Goal: Information Seeking & Learning: Learn about a topic

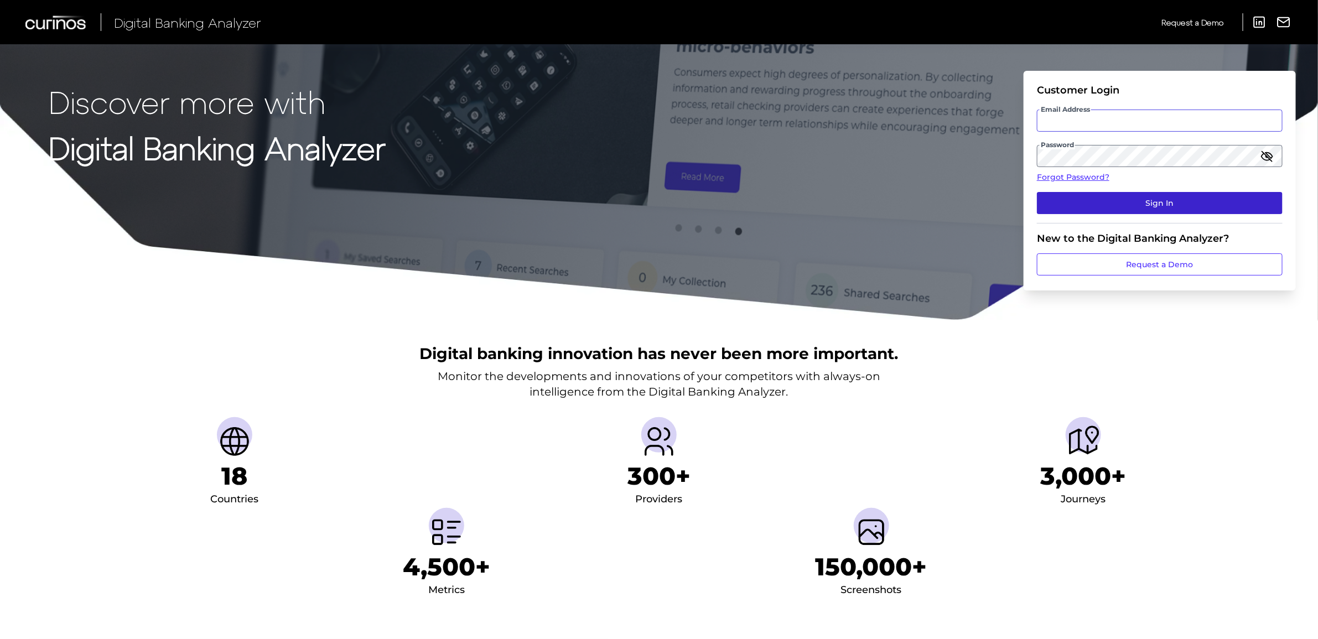
type input "[PERSON_NAME][EMAIL_ADDRESS][DOMAIN_NAME]"
click at [1113, 214] on button "Sign In" at bounding box center [1160, 203] width 246 height 22
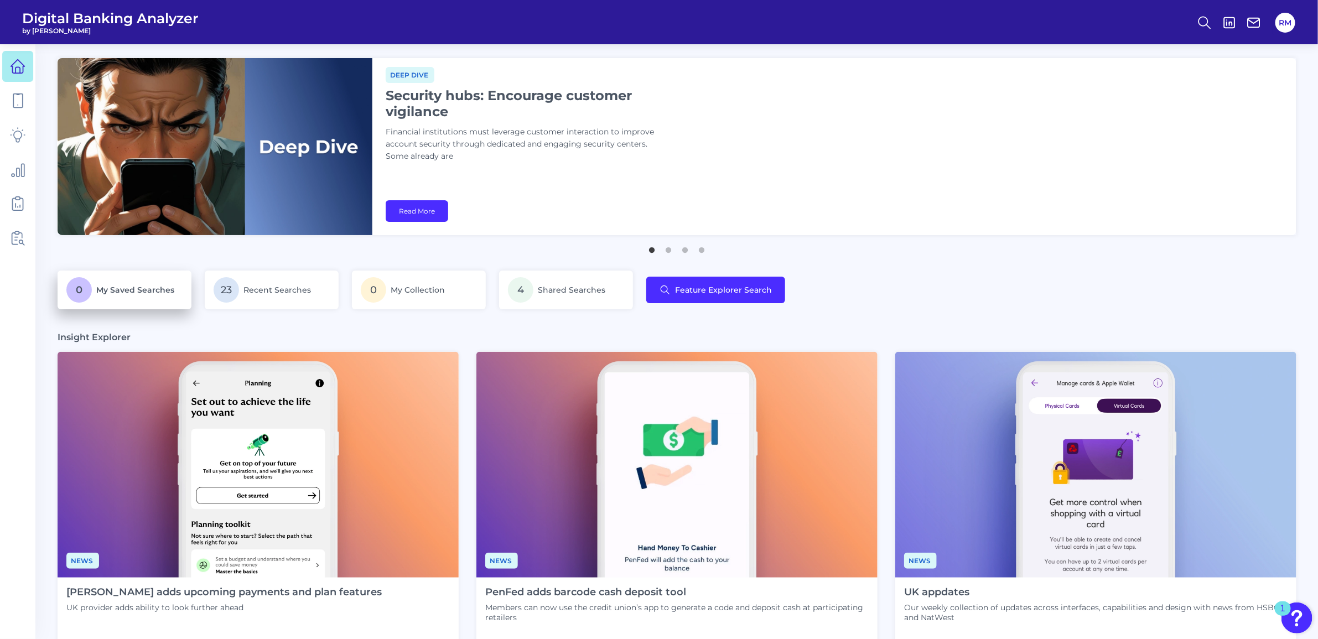
click at [103, 284] on p "0 My Saved Searches" at bounding box center [124, 289] width 116 height 25
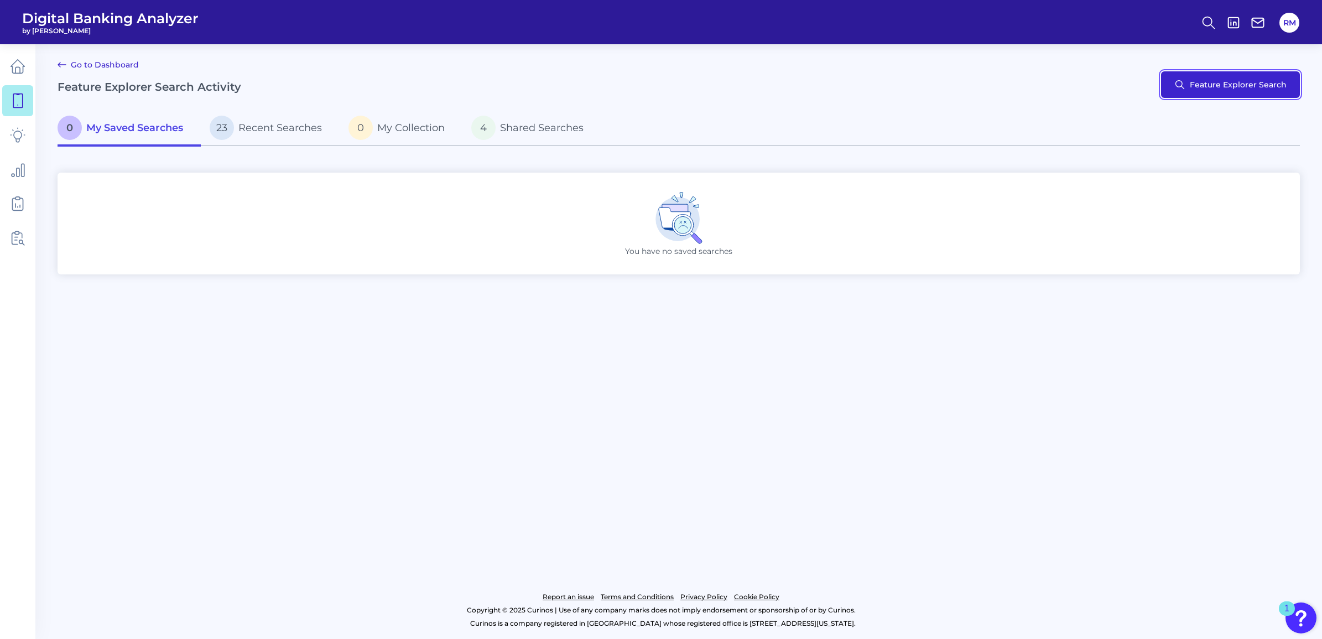
click at [1223, 90] on button "Feature Explorer Search" at bounding box center [1230, 84] width 139 height 27
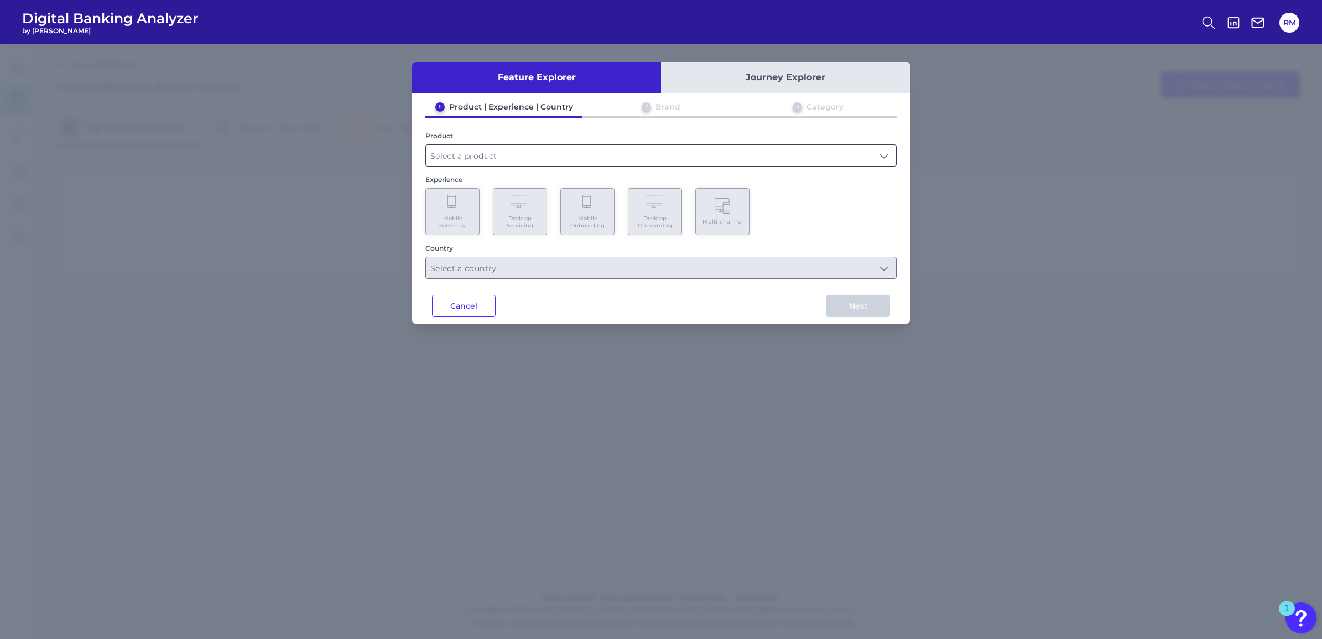
click at [585, 145] on input "text" at bounding box center [661, 155] width 470 height 21
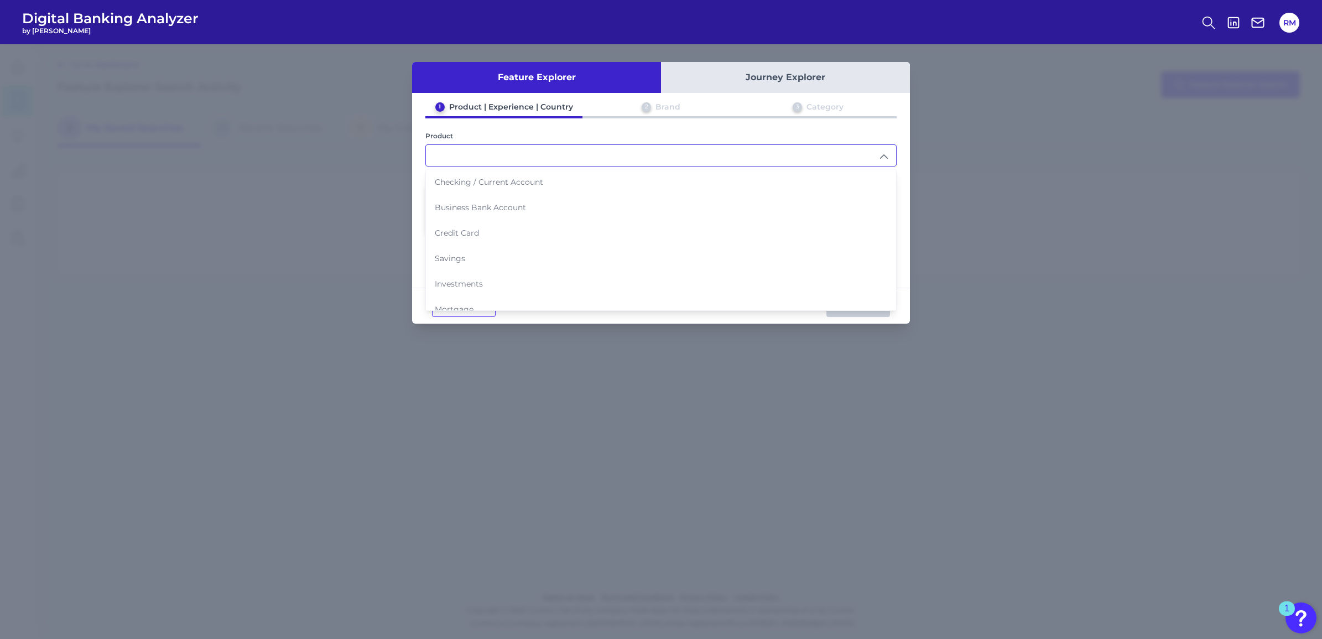
click at [581, 155] on input "text" at bounding box center [661, 155] width 470 height 21
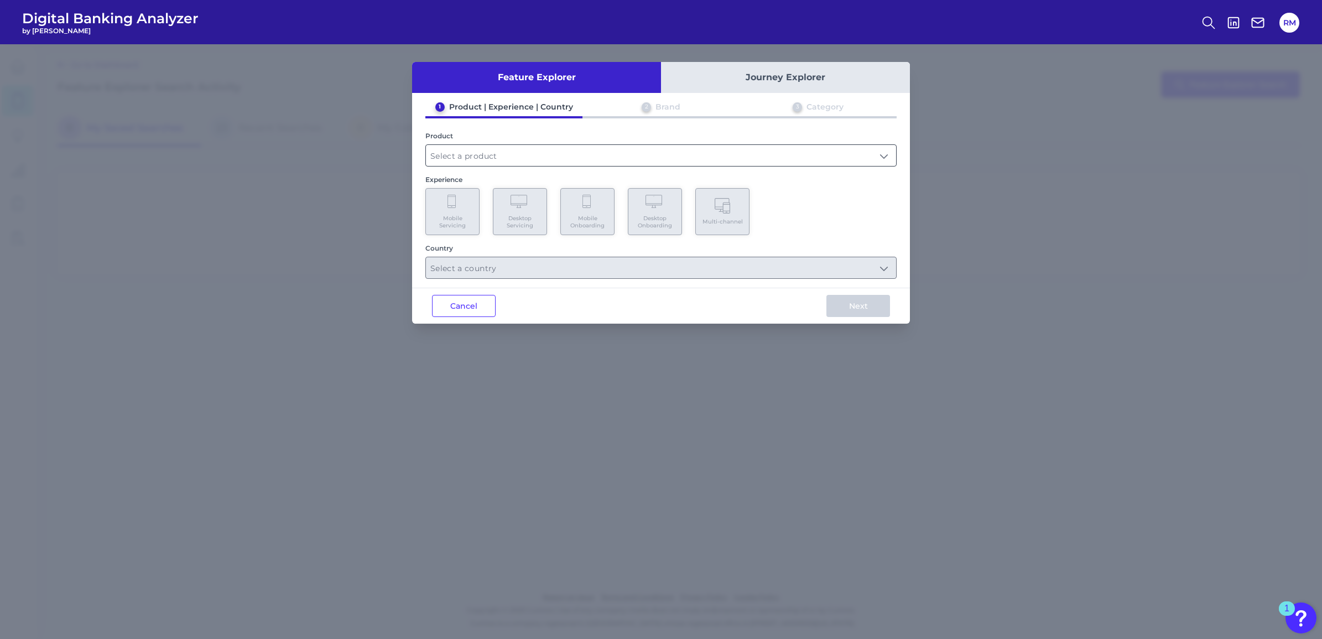
click at [581, 155] on input "text" at bounding box center [661, 155] width 470 height 21
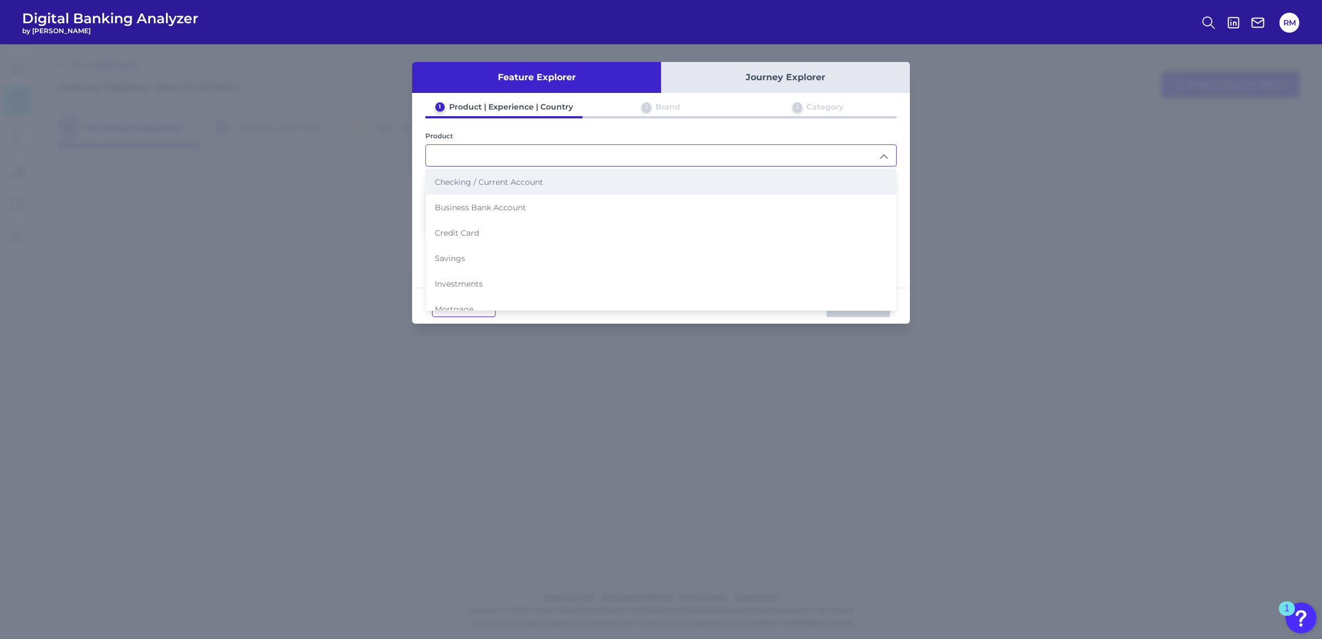
click at [507, 185] on span "Checking / Current Account" at bounding box center [489, 182] width 108 height 10
type input "Checking / Current Account"
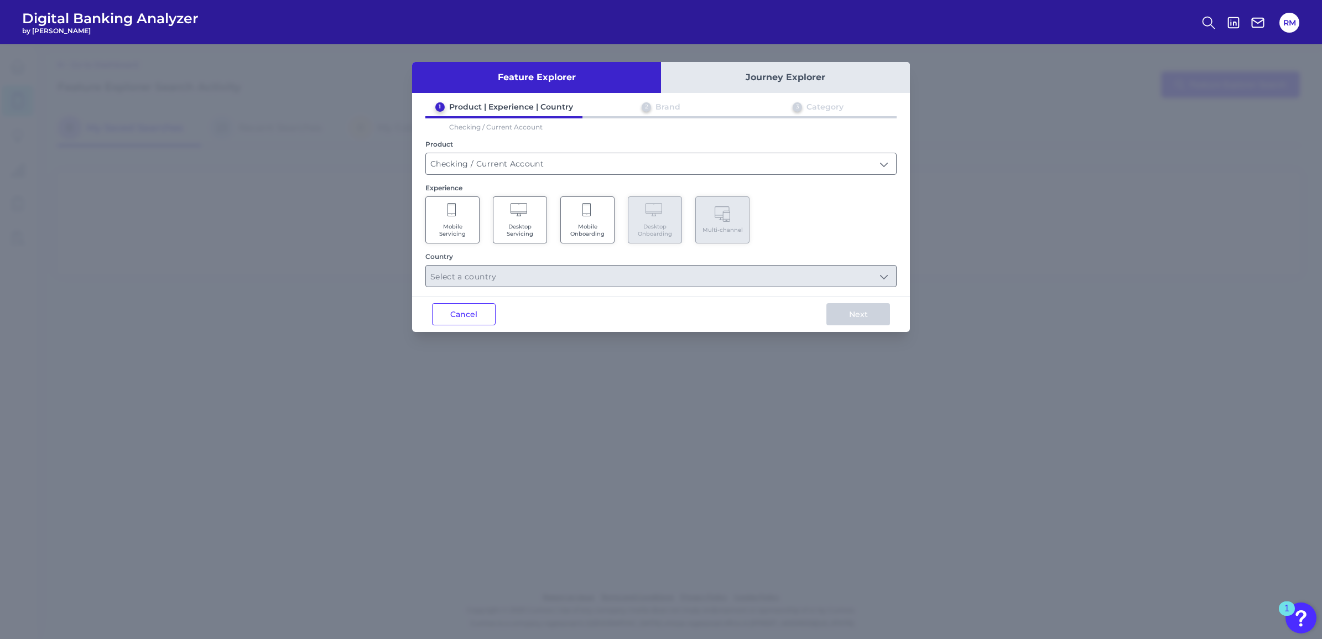
drag, startPoint x: 473, startPoint y: 215, endPoint x: 444, endPoint y: 208, distance: 29.5
click at [444, 208] on Servicing "Mobile Servicing" at bounding box center [452, 219] width 54 height 47
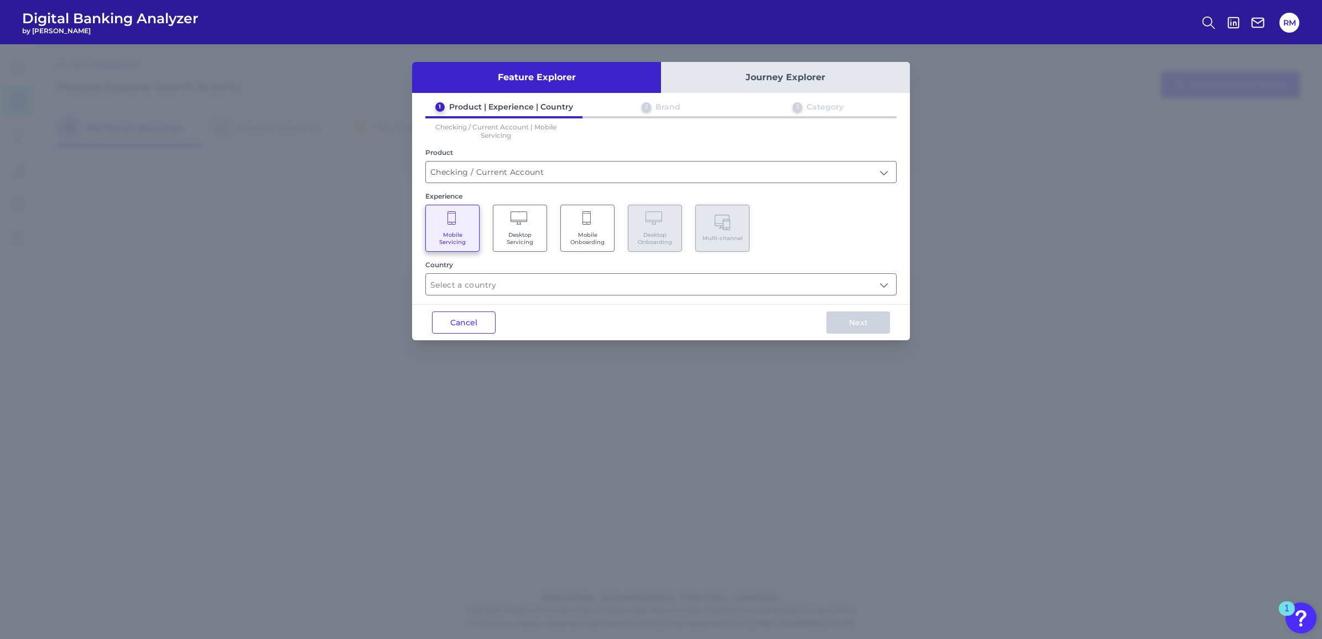
click at [444, 208] on Servicing "Mobile Servicing" at bounding box center [452, 228] width 54 height 47
click at [546, 284] on input "text" at bounding box center [661, 284] width 470 height 21
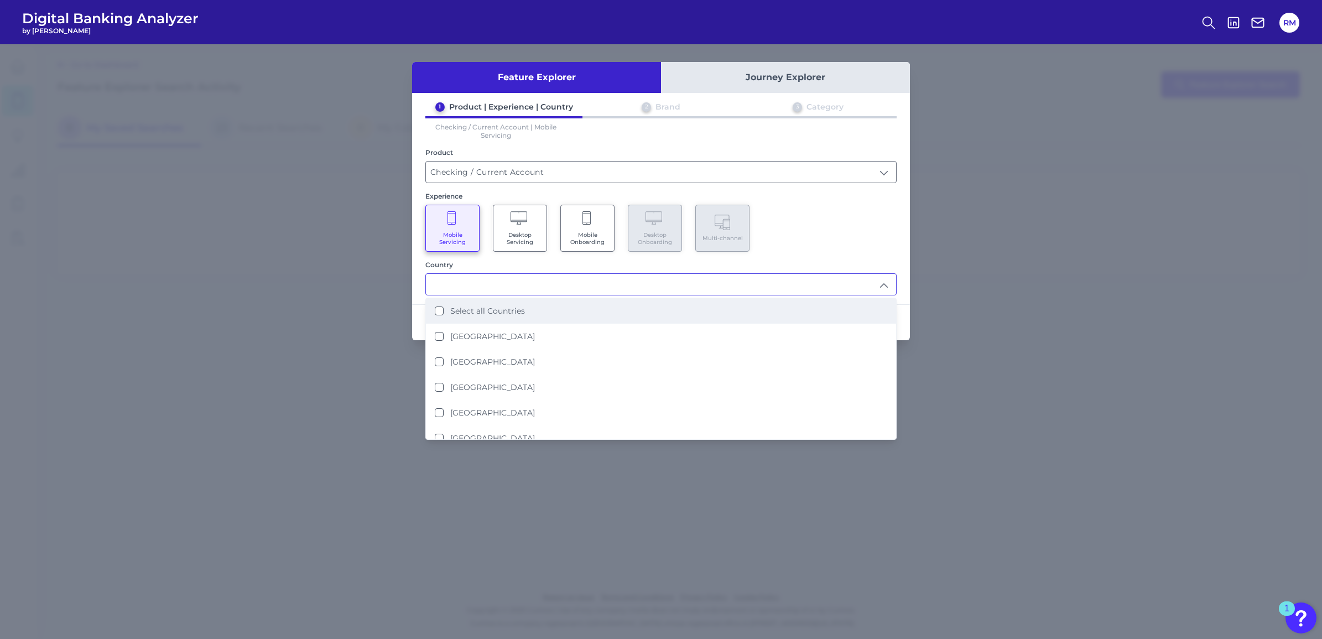
click at [491, 308] on label "Select all Countries" at bounding box center [487, 311] width 75 height 10
type input "Select all Countries"
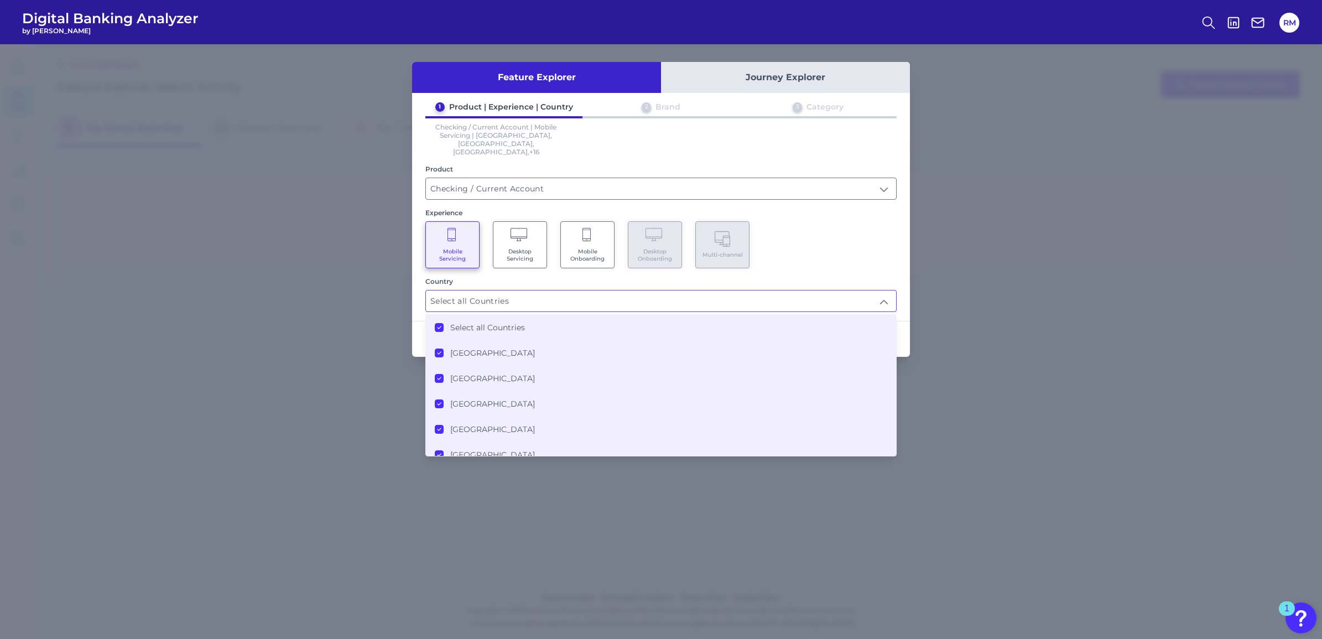
click at [991, 356] on div "Feature Explorer Journey Explorer 1 Product | Experience | Country 2 Brand 3 Ca…" at bounding box center [661, 341] width 1322 height 595
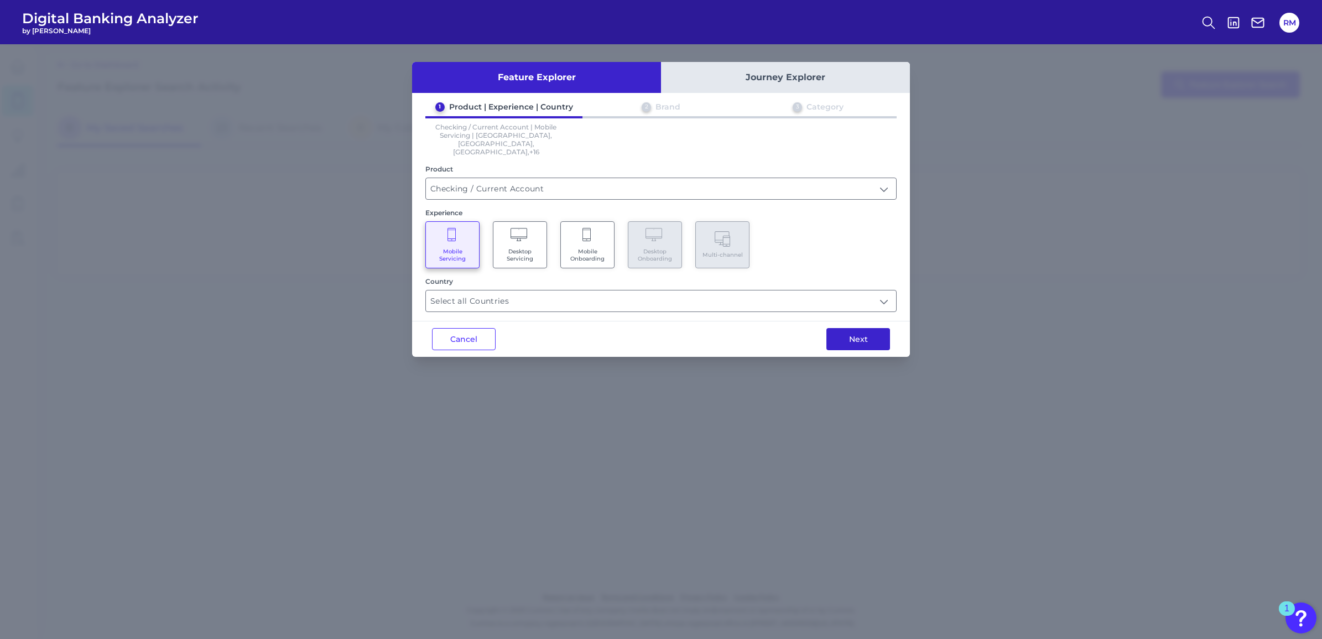
click at [867, 328] on button "Next" at bounding box center [859, 339] width 64 height 22
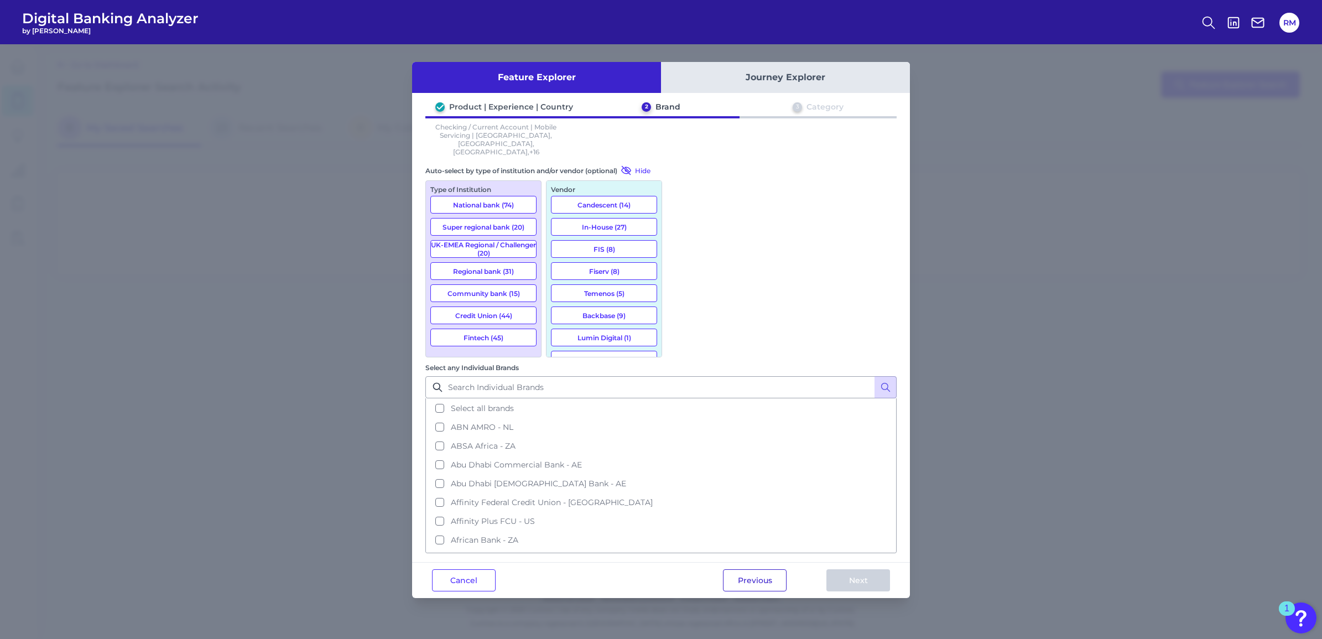
click at [751, 569] on button "Previous" at bounding box center [755, 580] width 64 height 22
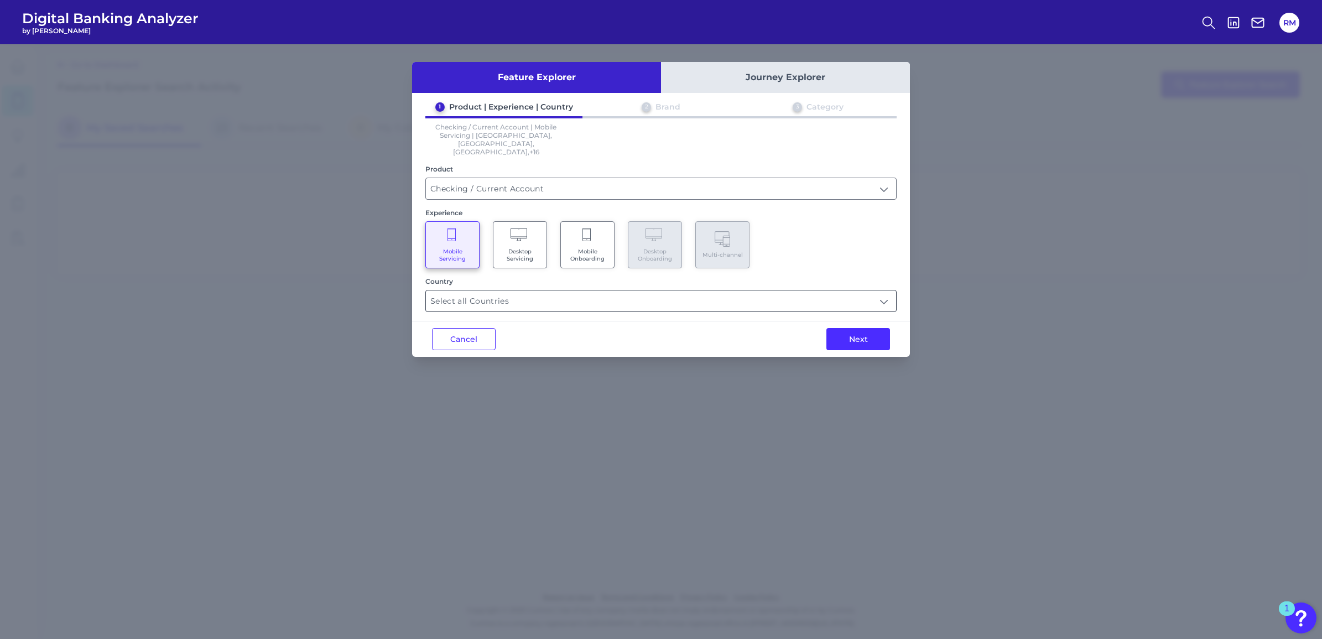
click at [516, 290] on input "Select all Countries" at bounding box center [661, 300] width 470 height 21
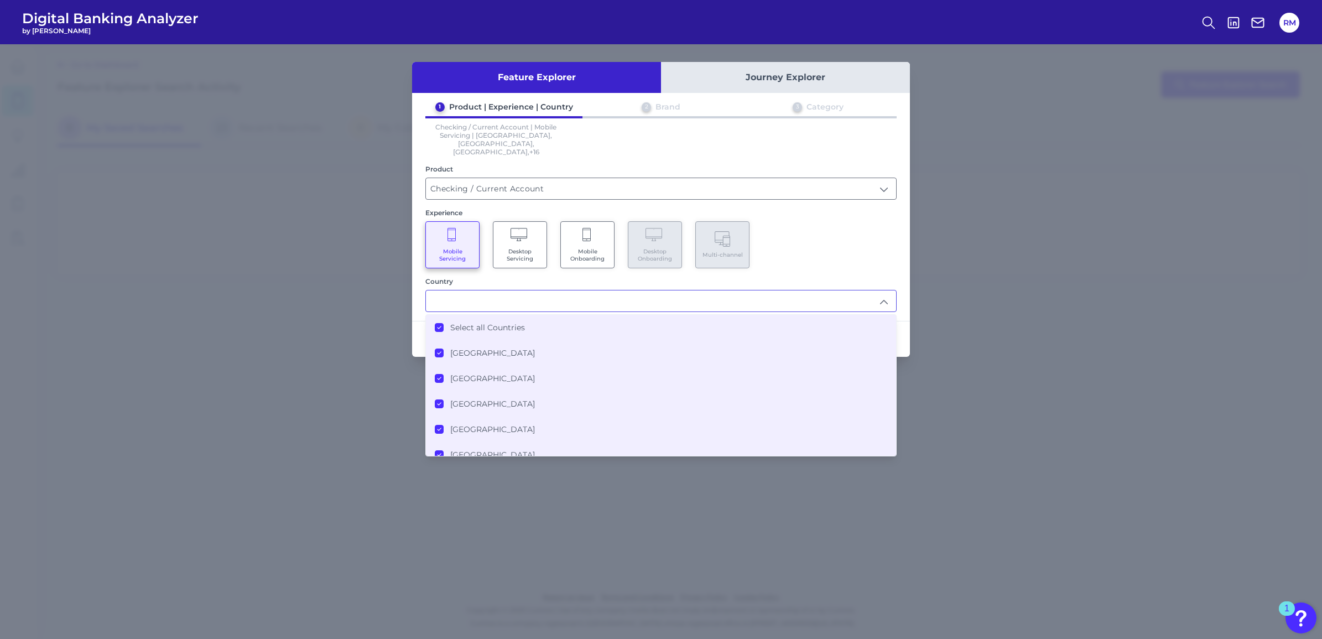
click at [444, 323] on div "Select all Countries" at bounding box center [480, 328] width 90 height 10
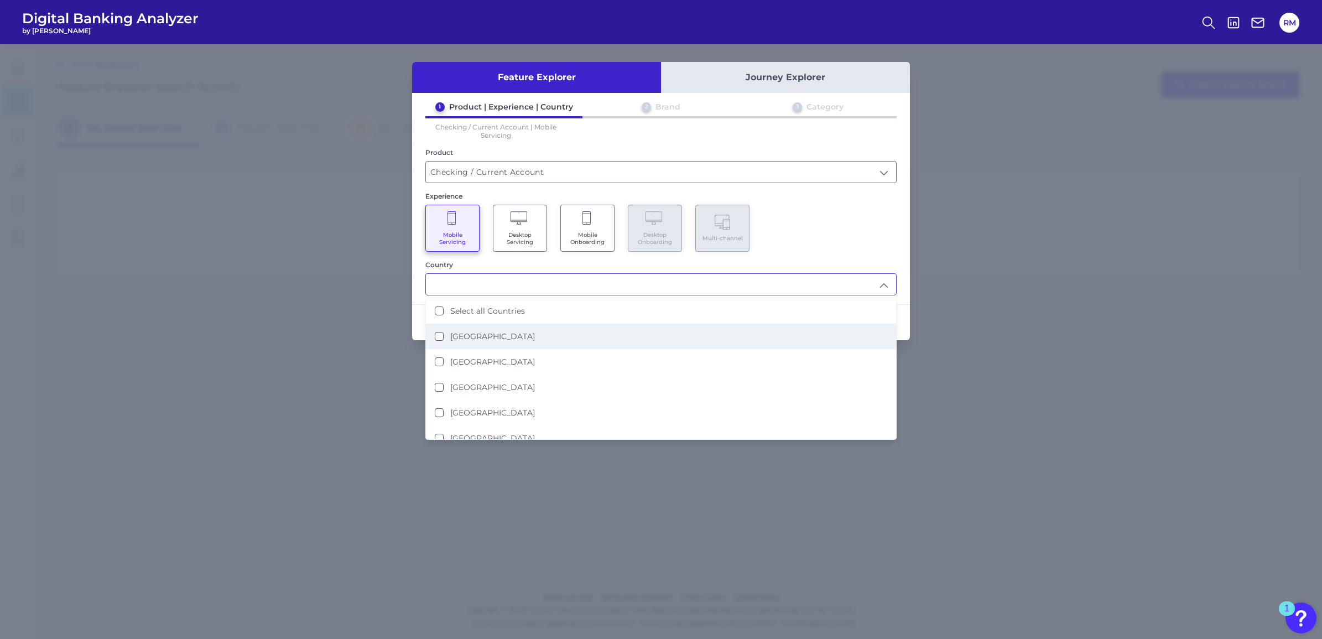
click at [443, 332] on Kingdom "[GEOGRAPHIC_DATA]" at bounding box center [439, 336] width 9 height 9
type input "[GEOGRAPHIC_DATA]"
click at [838, 231] on div "Mobile Servicing Desktop Servicing Mobile Onboarding Desktop Onboarding Multi-c…" at bounding box center [660, 228] width 471 height 47
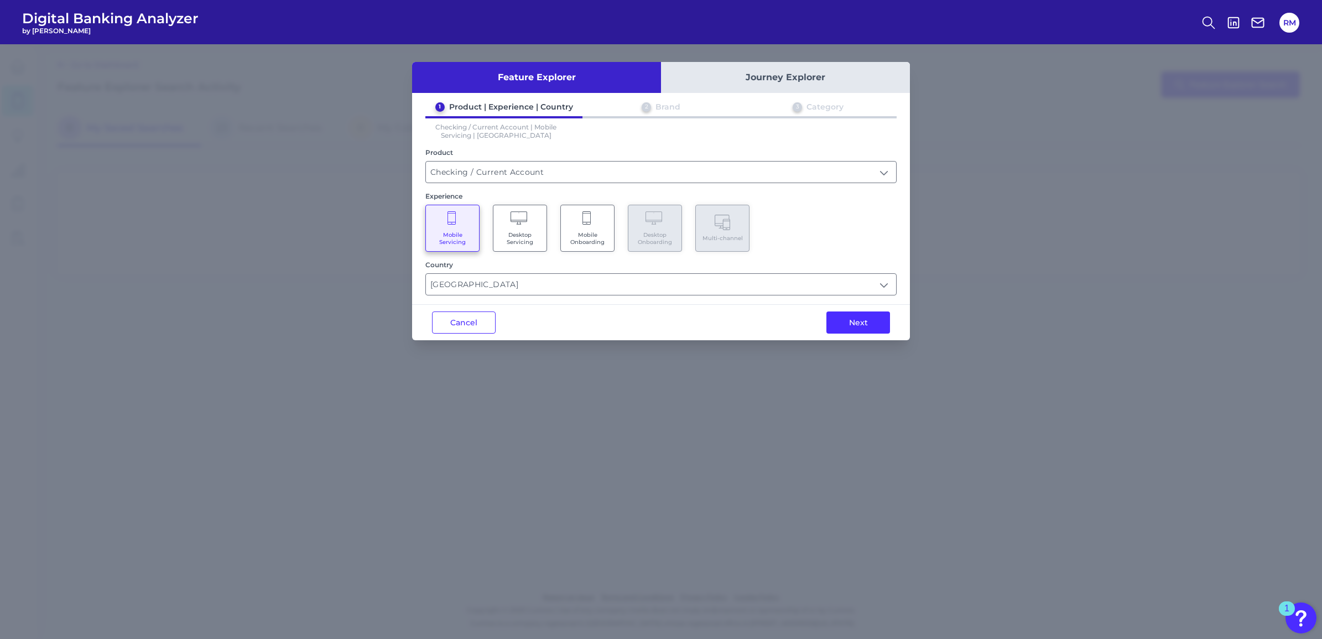
click at [867, 330] on div "Next" at bounding box center [858, 322] width 103 height 35
click at [869, 321] on button "Next" at bounding box center [859, 322] width 64 height 22
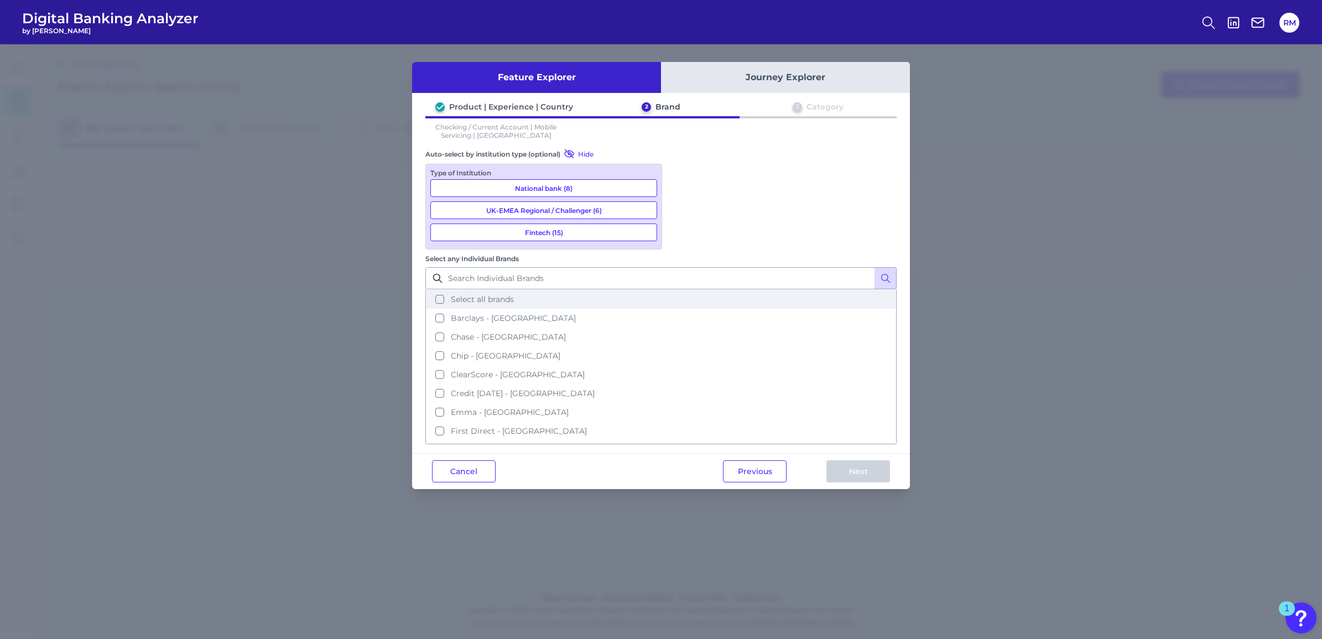
click at [679, 290] on button "Select all brands" at bounding box center [661, 299] width 469 height 19
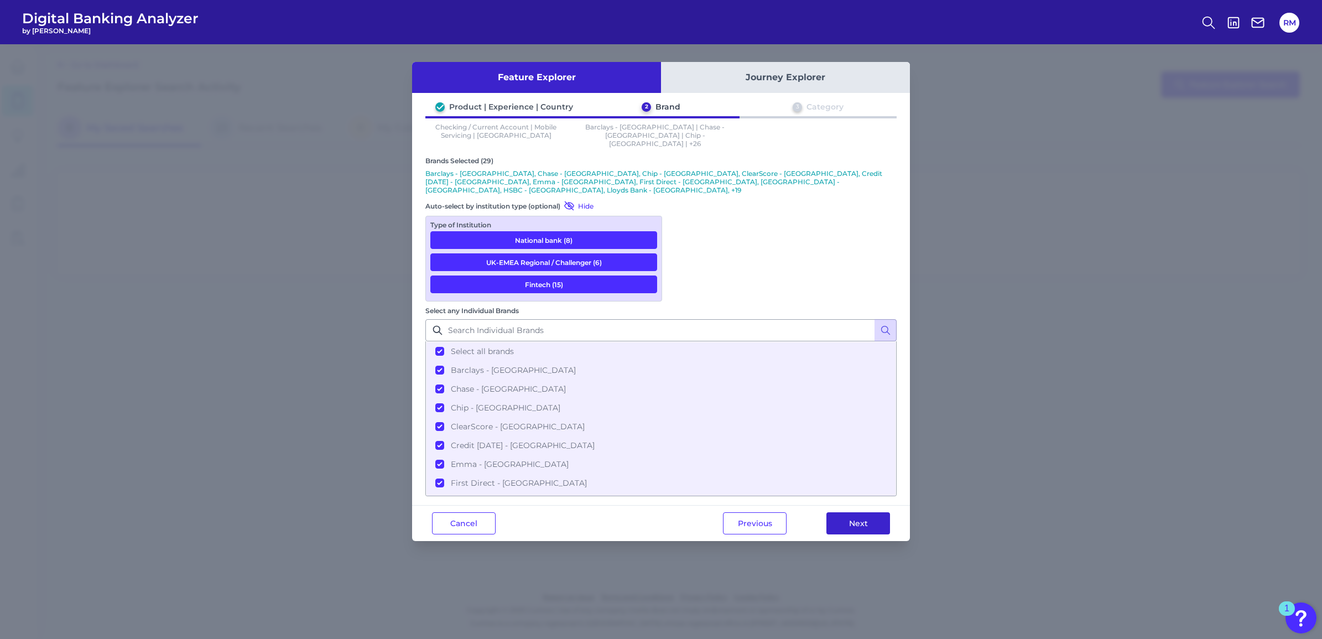
click at [848, 512] on button "Next" at bounding box center [859, 523] width 64 height 22
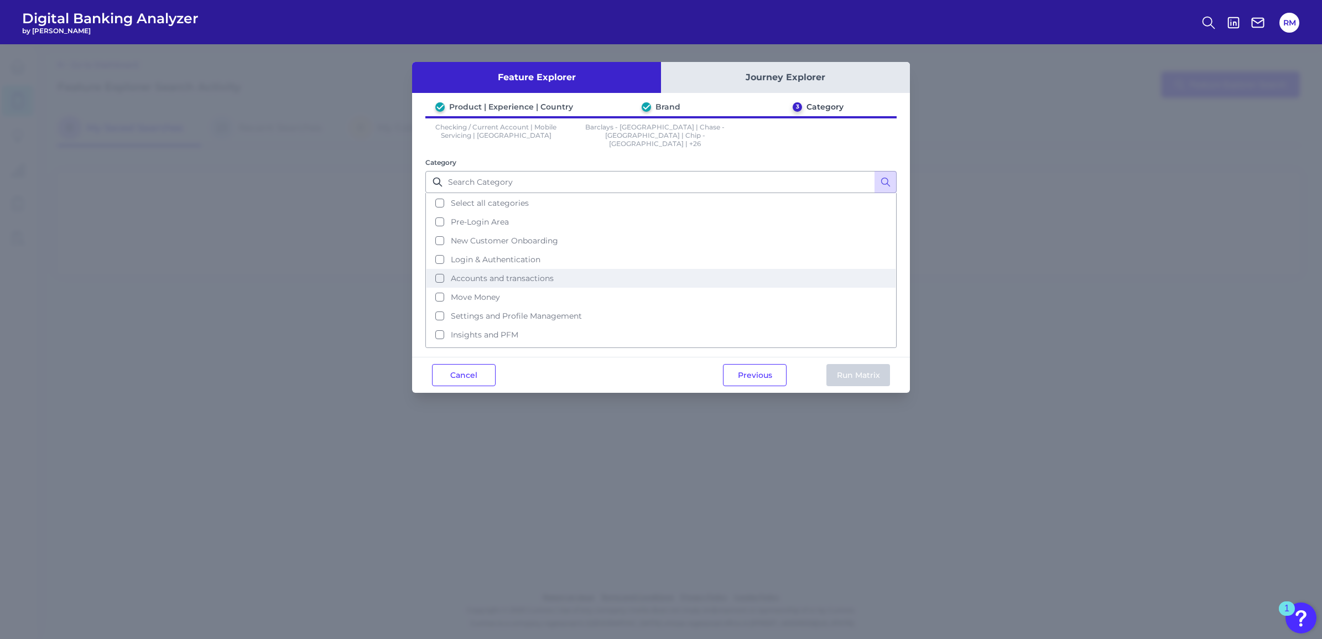
click at [435, 269] on button "Accounts and transactions" at bounding box center [661, 278] width 469 height 19
click at [440, 288] on button "Move Money" at bounding box center [661, 297] width 469 height 19
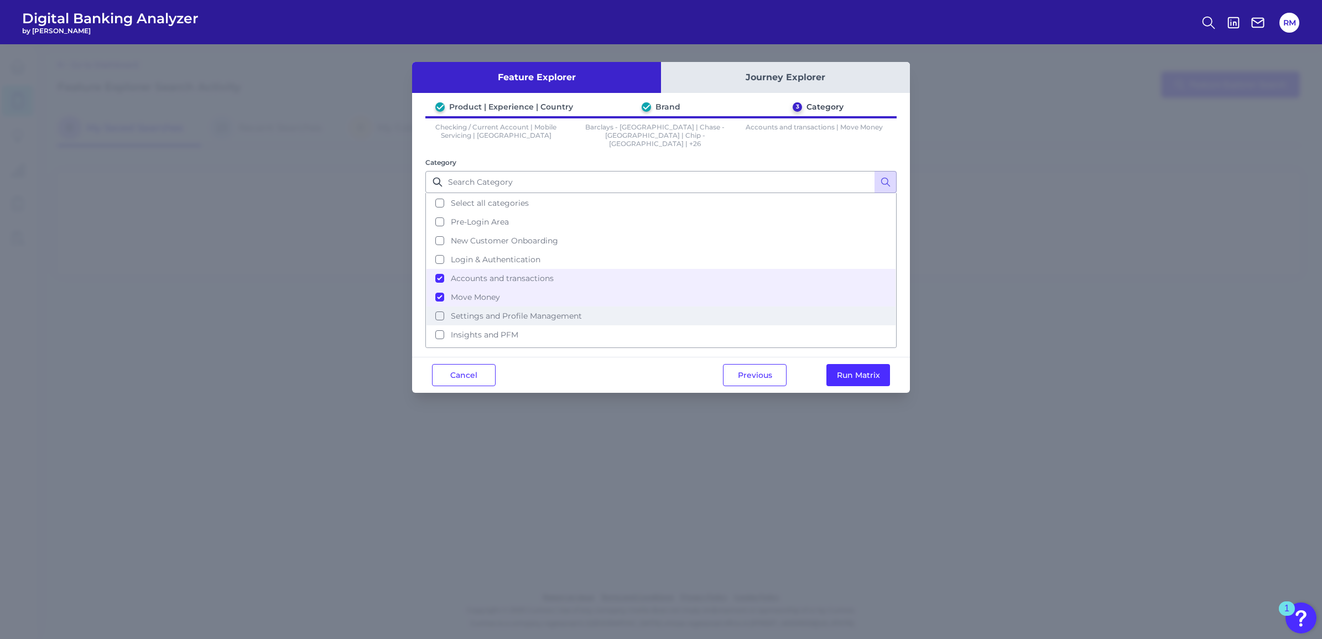
click at [435, 308] on button "Settings and Profile Management" at bounding box center [661, 315] width 469 height 19
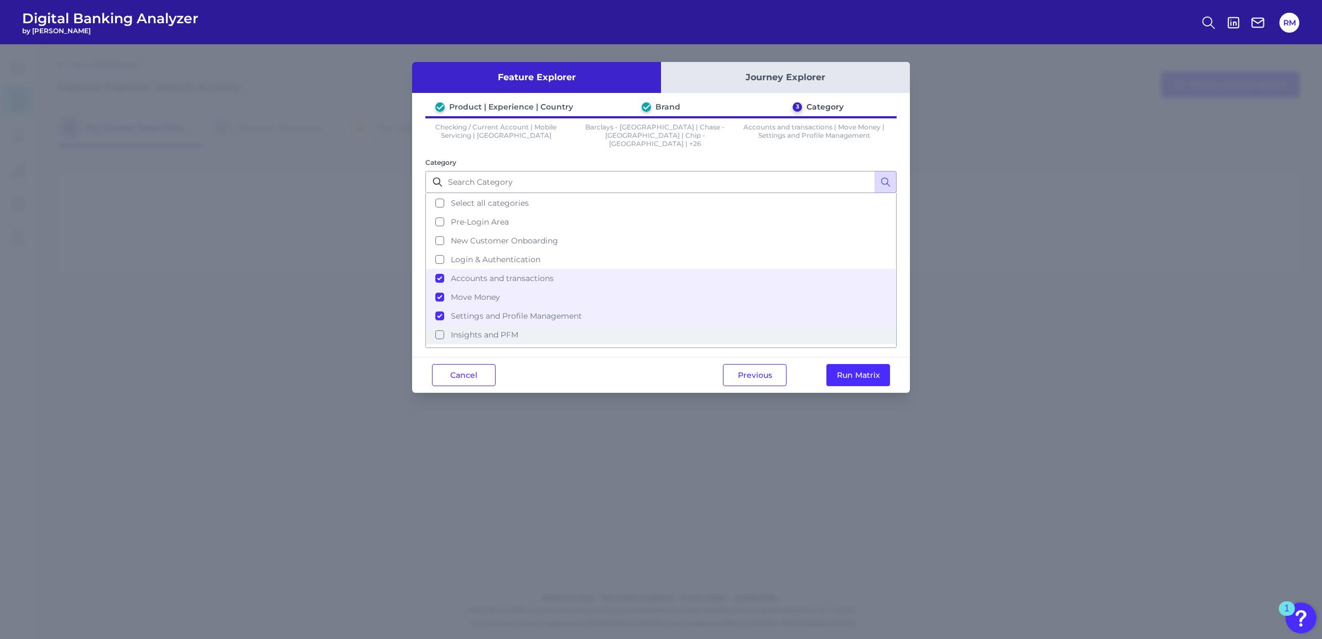
click at [444, 325] on button "Insights and PFM" at bounding box center [661, 334] width 469 height 19
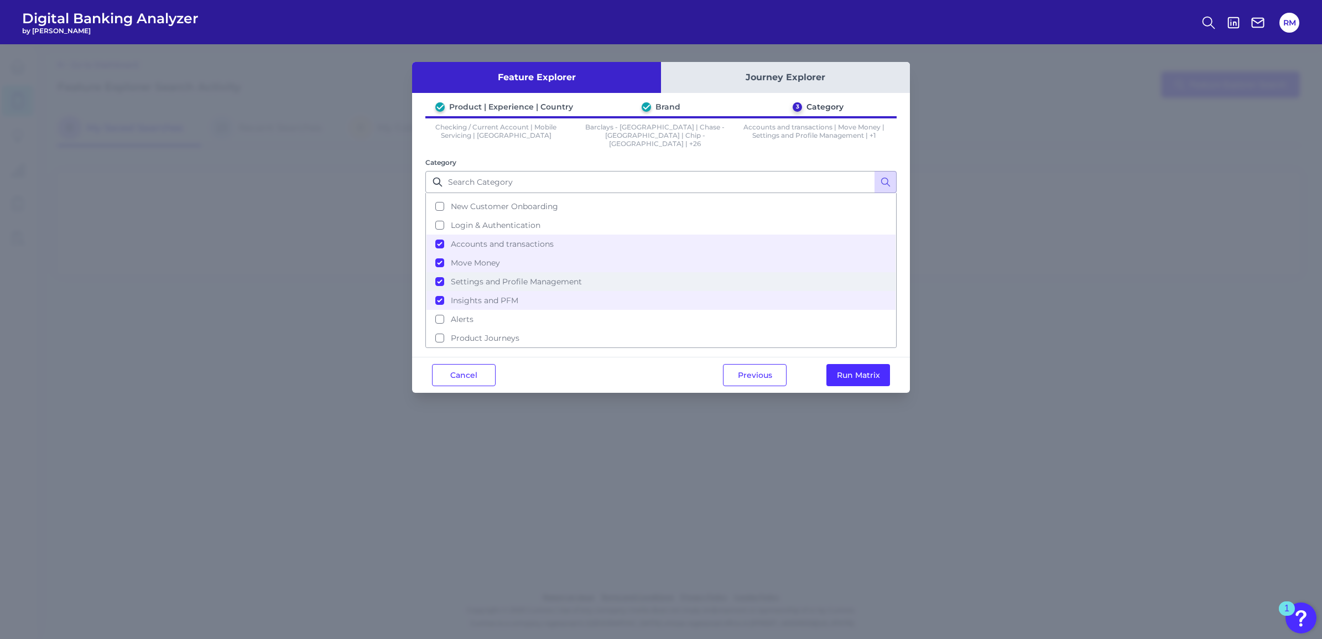
scroll to position [50, 0]
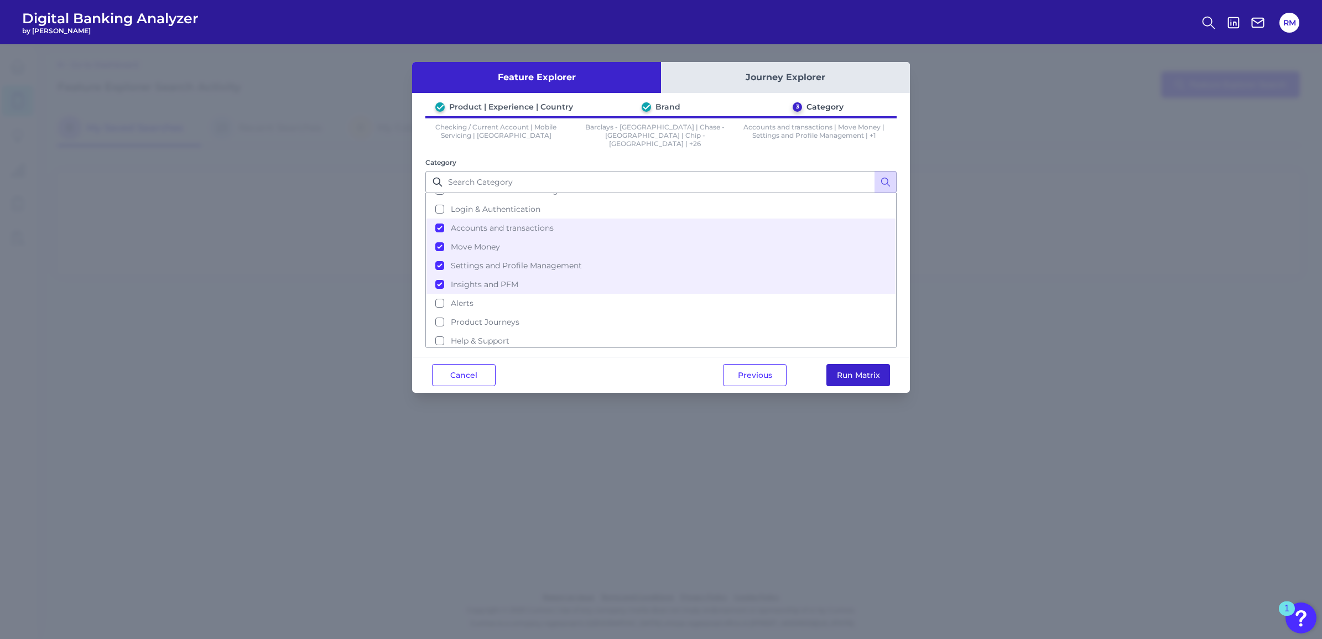
click at [860, 370] on button "Run Matrix" at bounding box center [859, 375] width 64 height 22
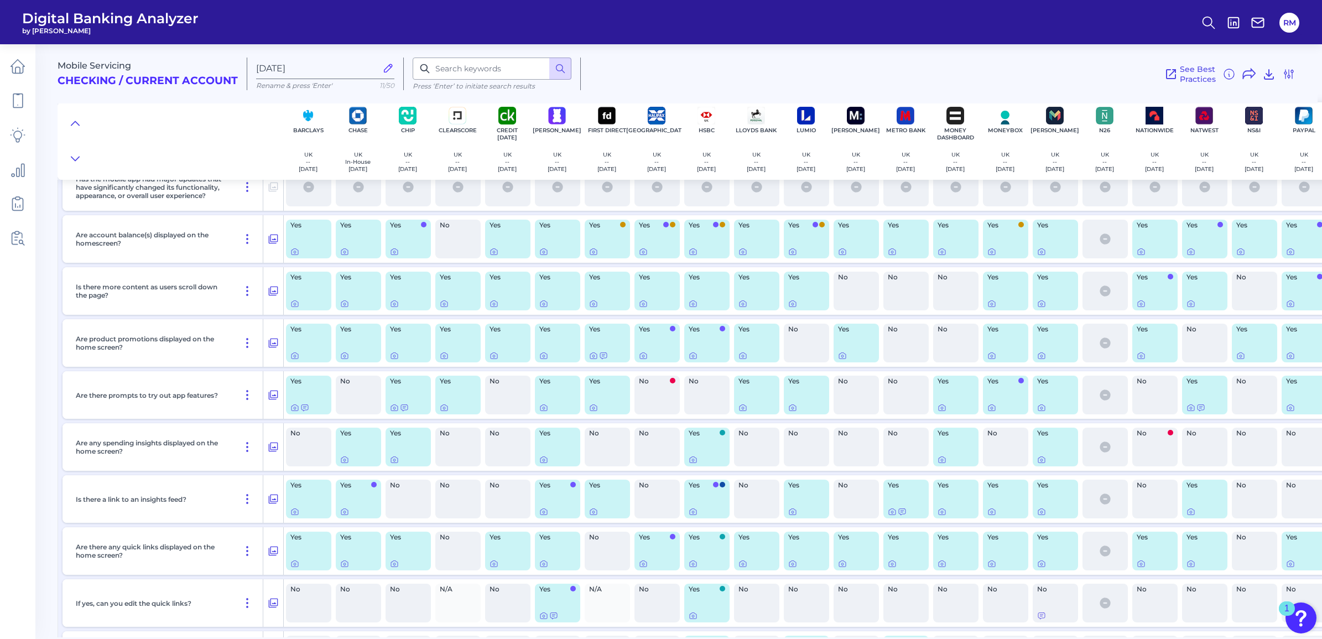
scroll to position [138, 0]
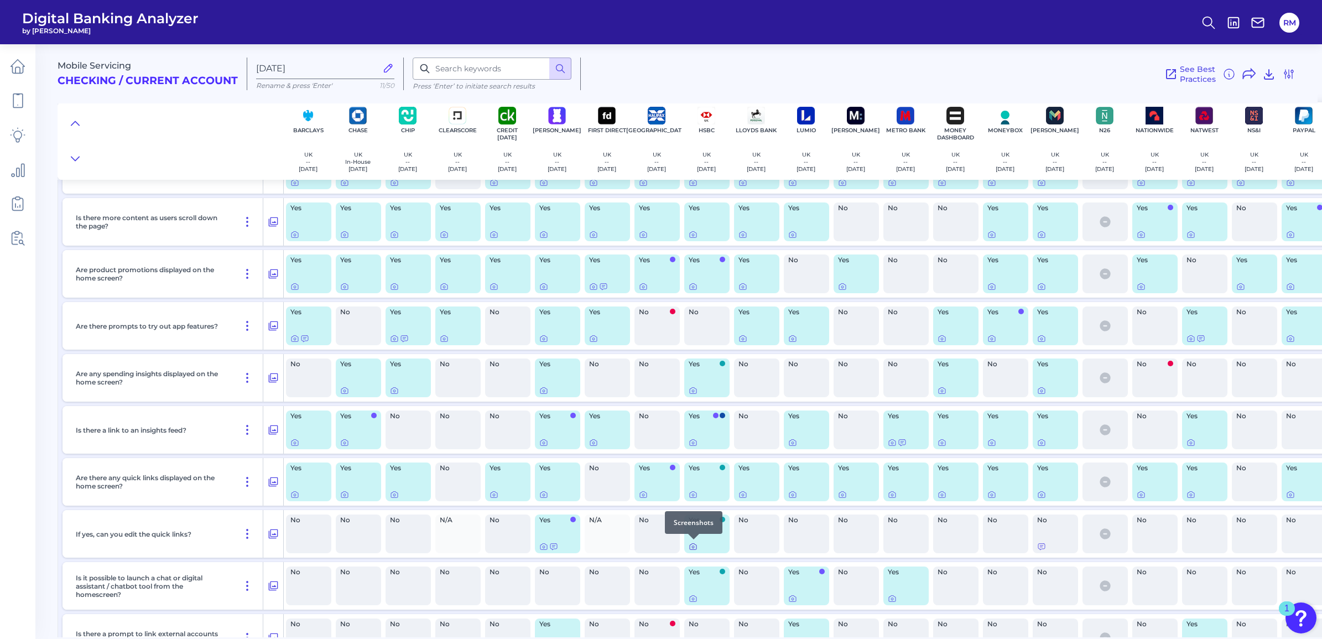
click at [696, 544] on div at bounding box center [693, 539] width 11 height 11
click at [718, 521] on span "Yes" at bounding box center [704, 520] width 30 height 7
click at [723, 517] on div at bounding box center [722, 513] width 11 height 11
click at [689, 546] on icon at bounding box center [693, 546] width 9 height 9
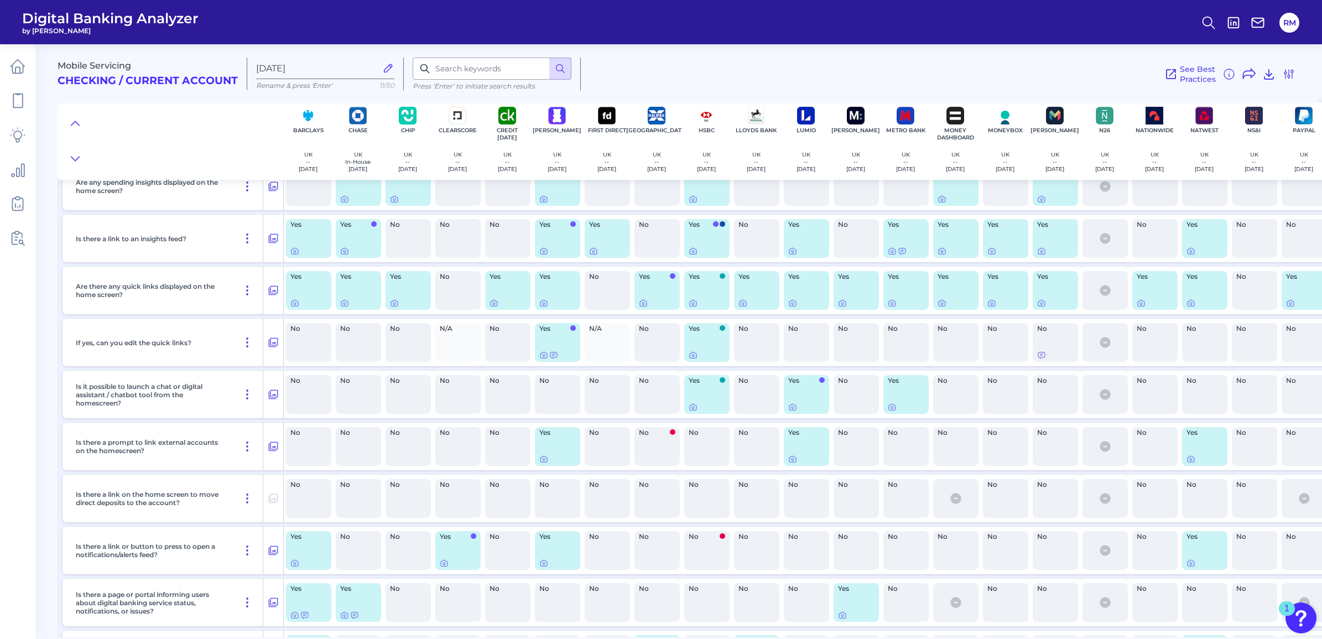
scroll to position [346, 0]
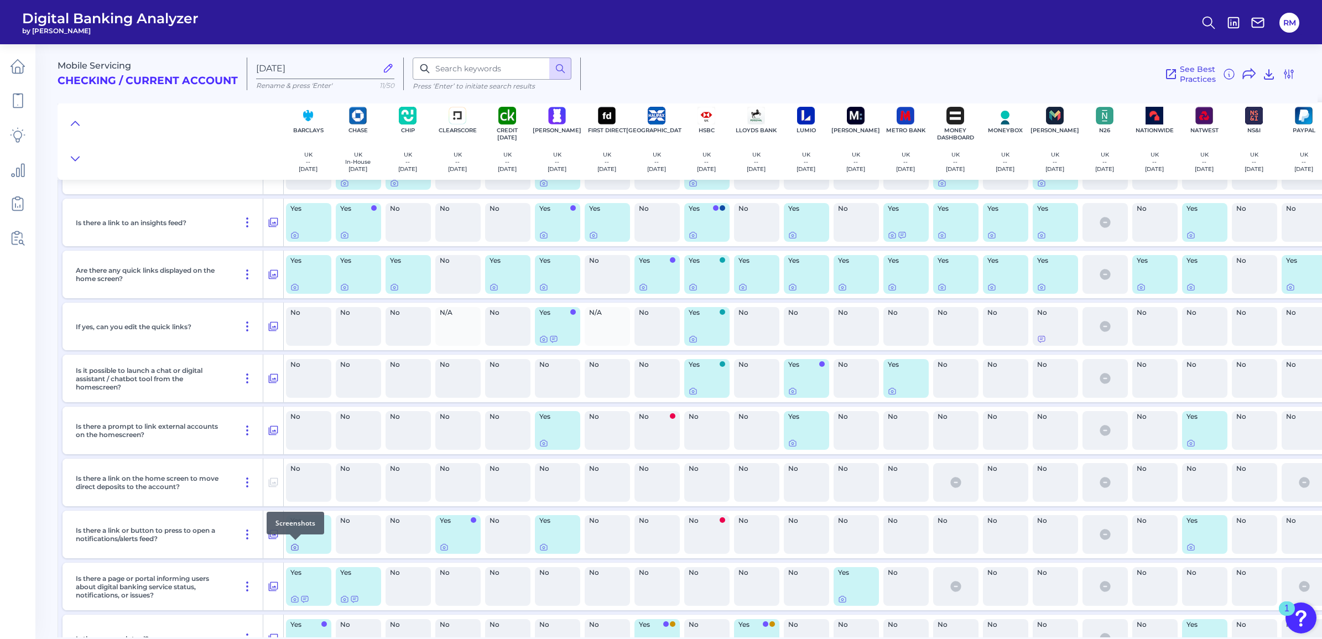
click at [293, 548] on icon at bounding box center [294, 547] width 9 height 9
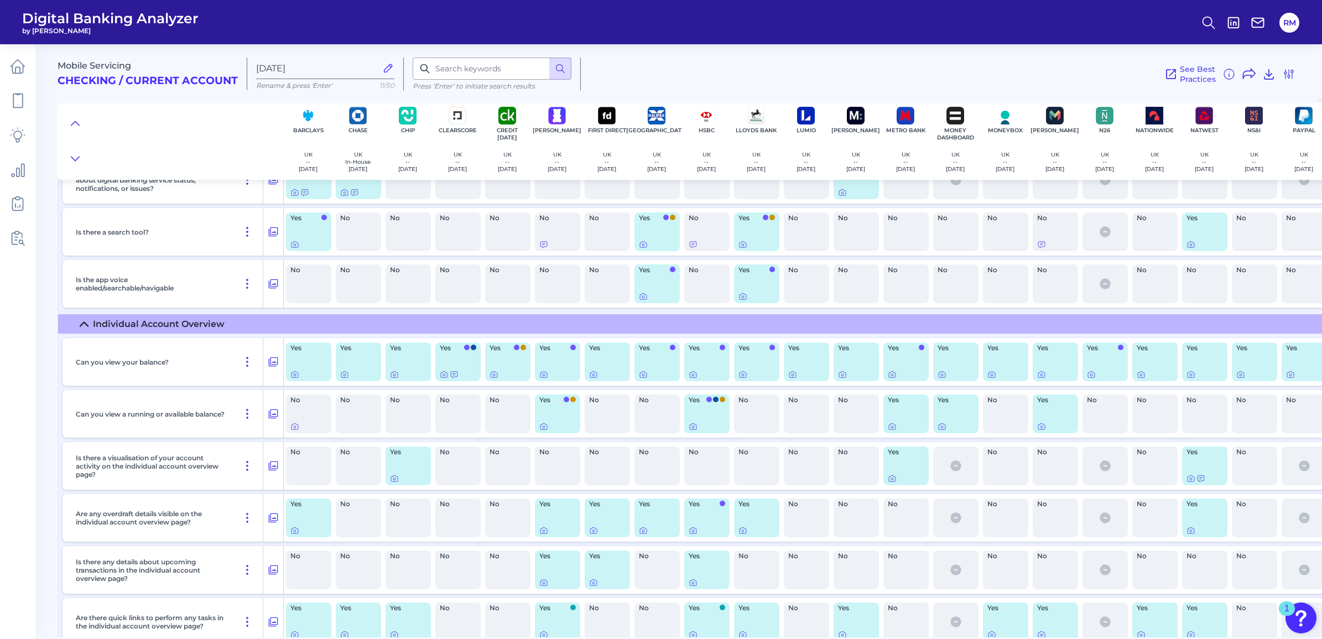
scroll to position [830, 0]
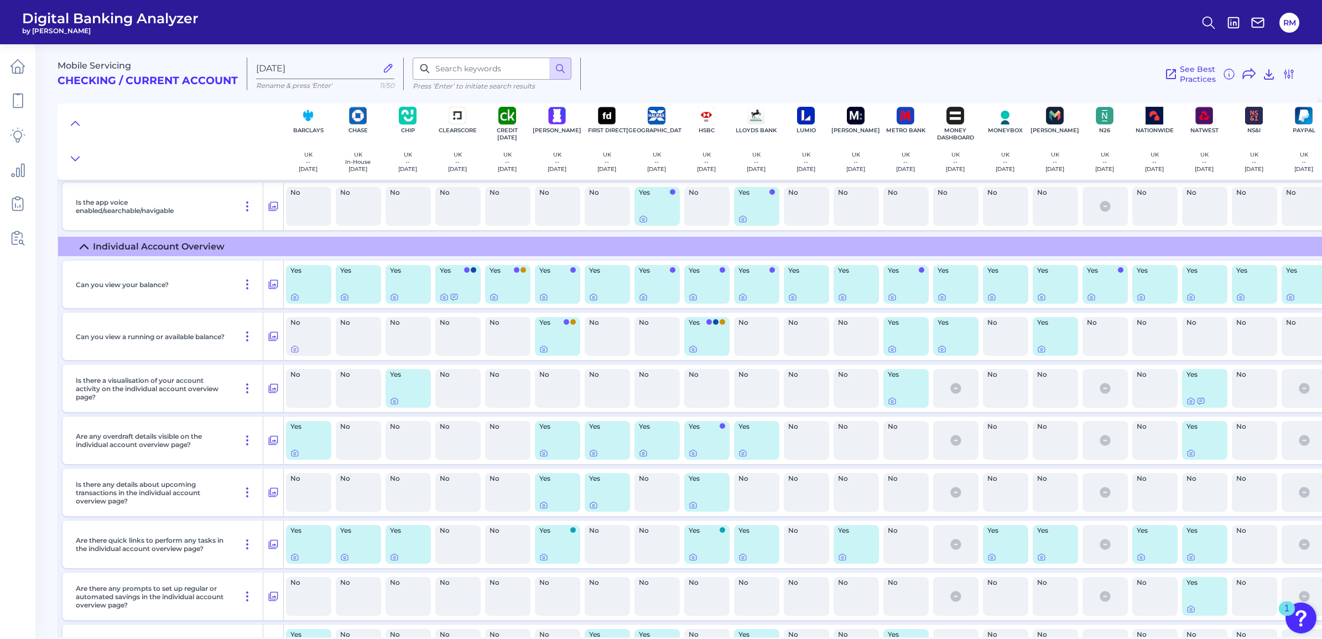
click at [688, 346] on div "Yes" at bounding box center [706, 336] width 45 height 39
click at [692, 347] on icon at bounding box center [693, 349] width 9 height 9
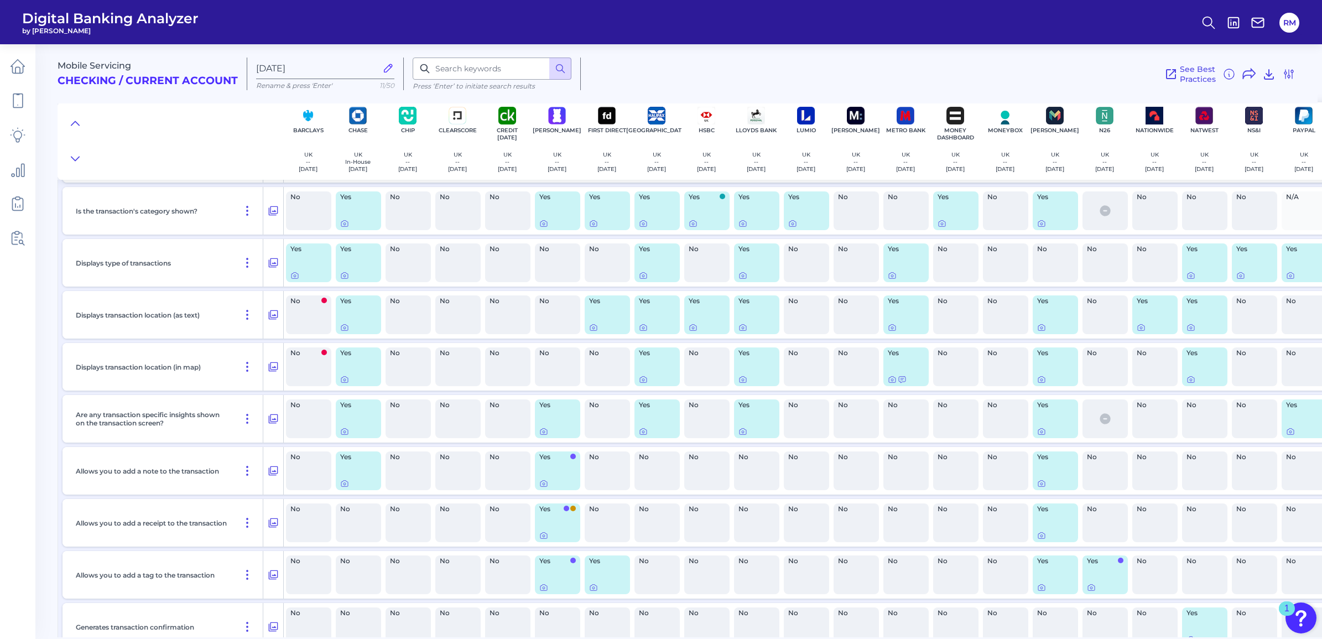
scroll to position [2351, 0]
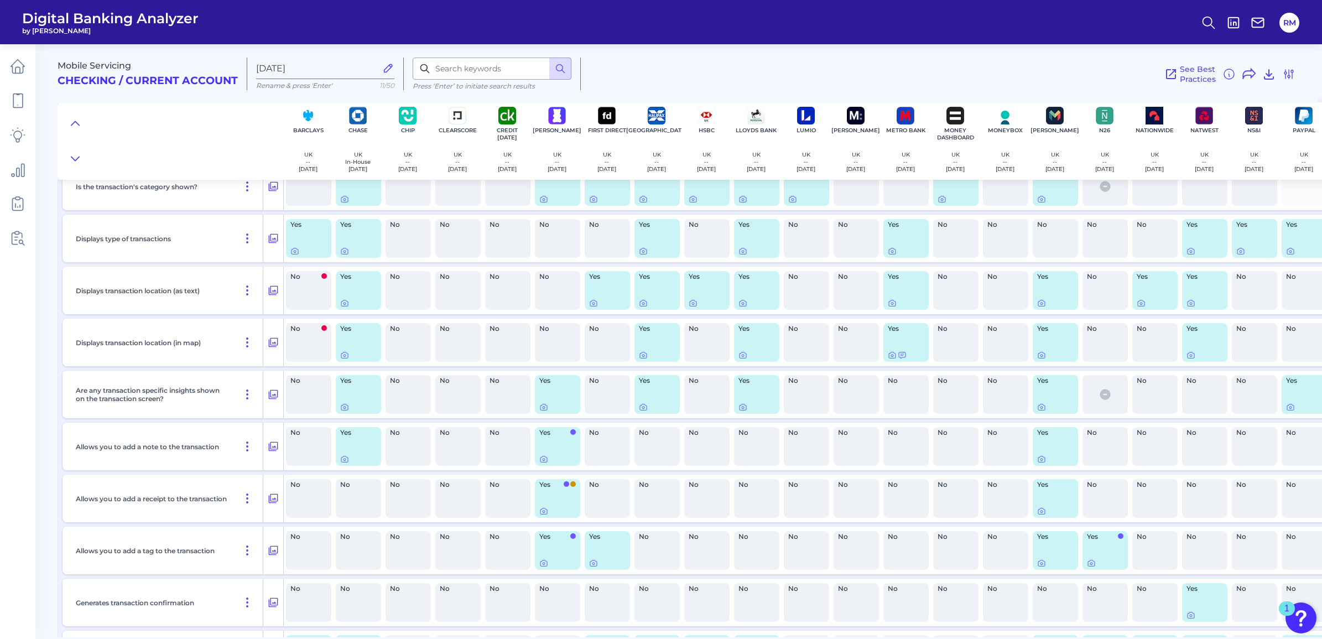
click at [1046, 510] on div at bounding box center [1055, 511] width 37 height 9
click at [1041, 510] on icon at bounding box center [1041, 511] width 9 height 9
click at [1189, 615] on icon at bounding box center [1191, 615] width 9 height 9
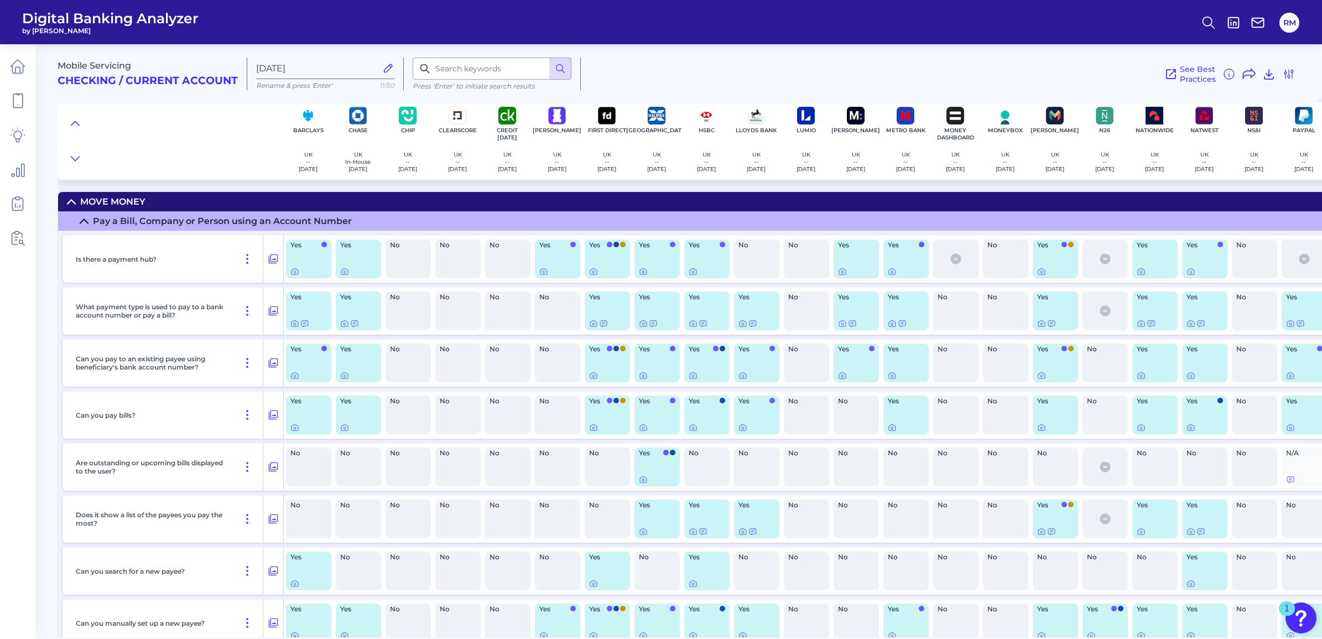
scroll to position [3112, 0]
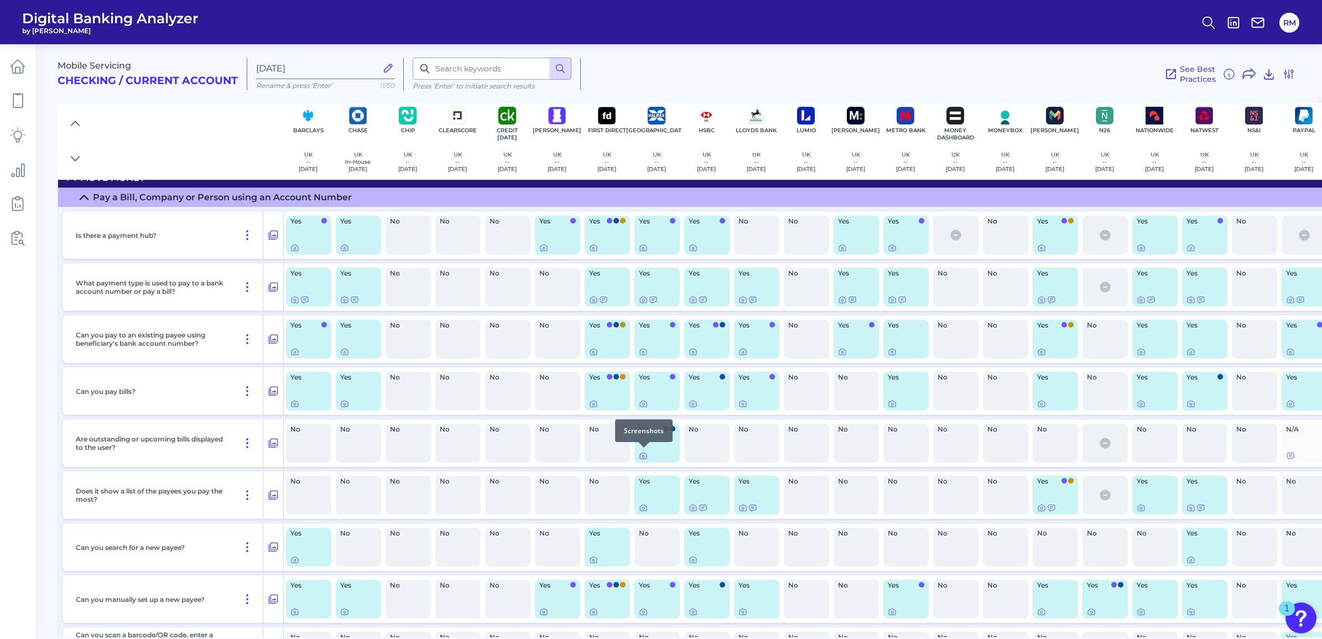
click at [643, 451] on div at bounding box center [643, 447] width 11 height 11
click at [641, 455] on icon at bounding box center [643, 455] width 9 height 9
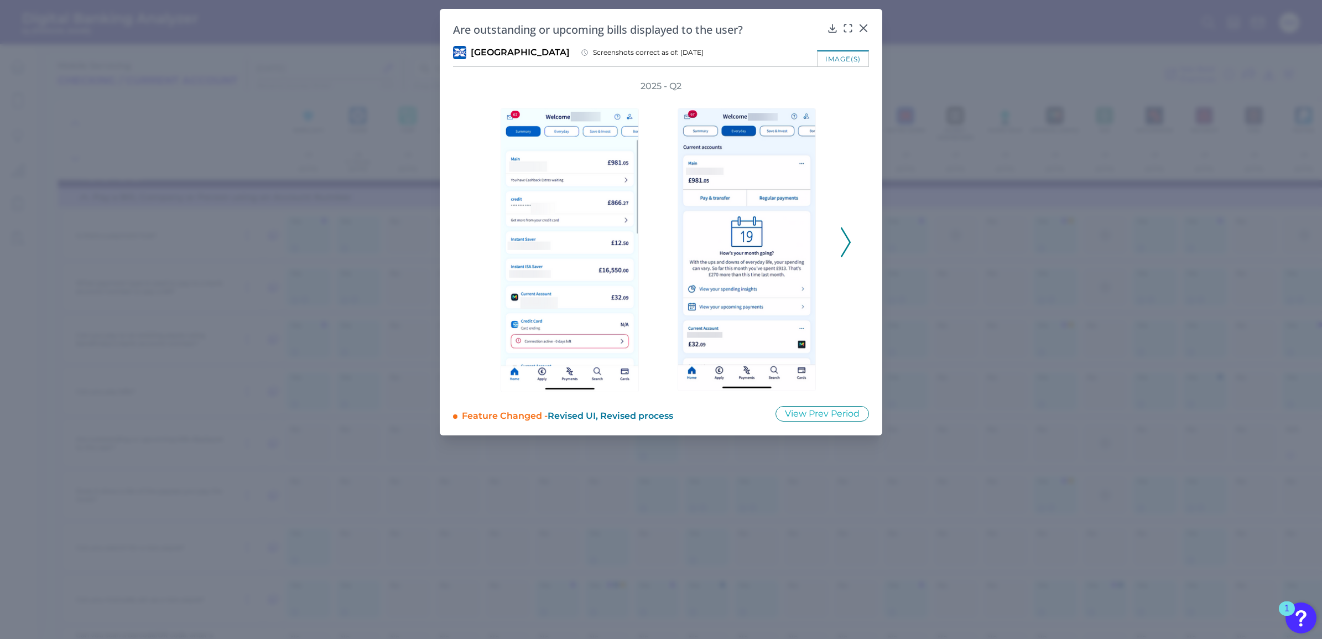
click at [847, 242] on icon at bounding box center [846, 242] width 10 height 30
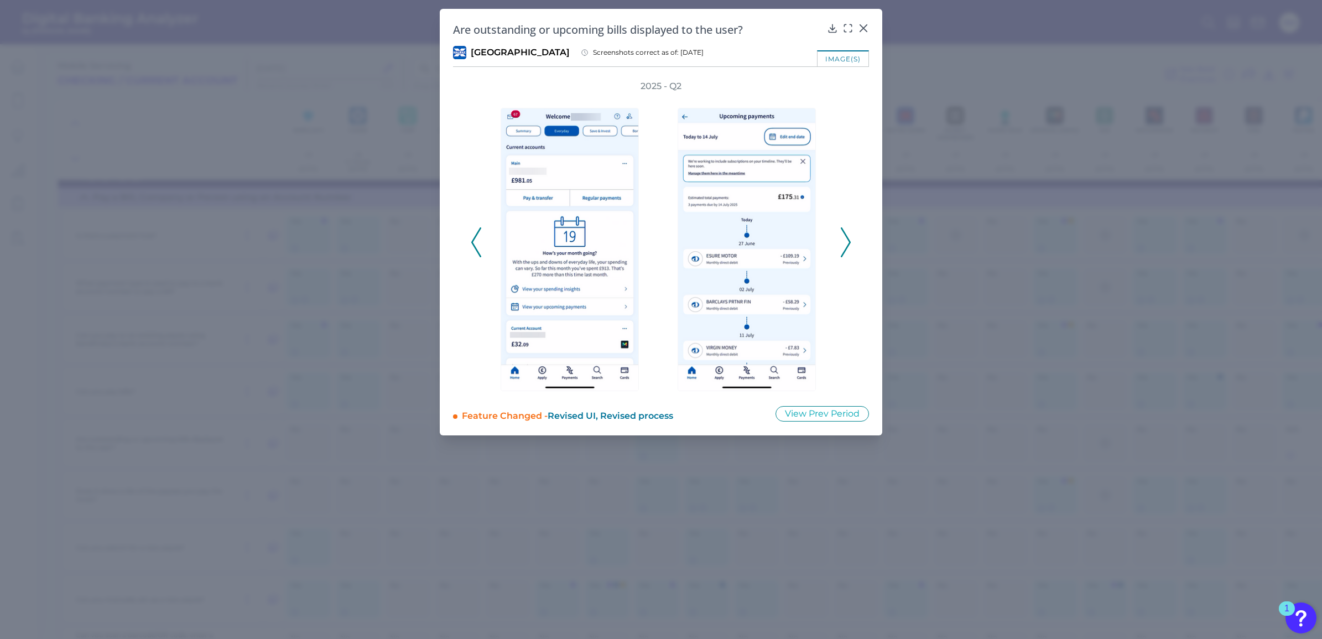
click at [847, 242] on icon at bounding box center [846, 242] width 10 height 30
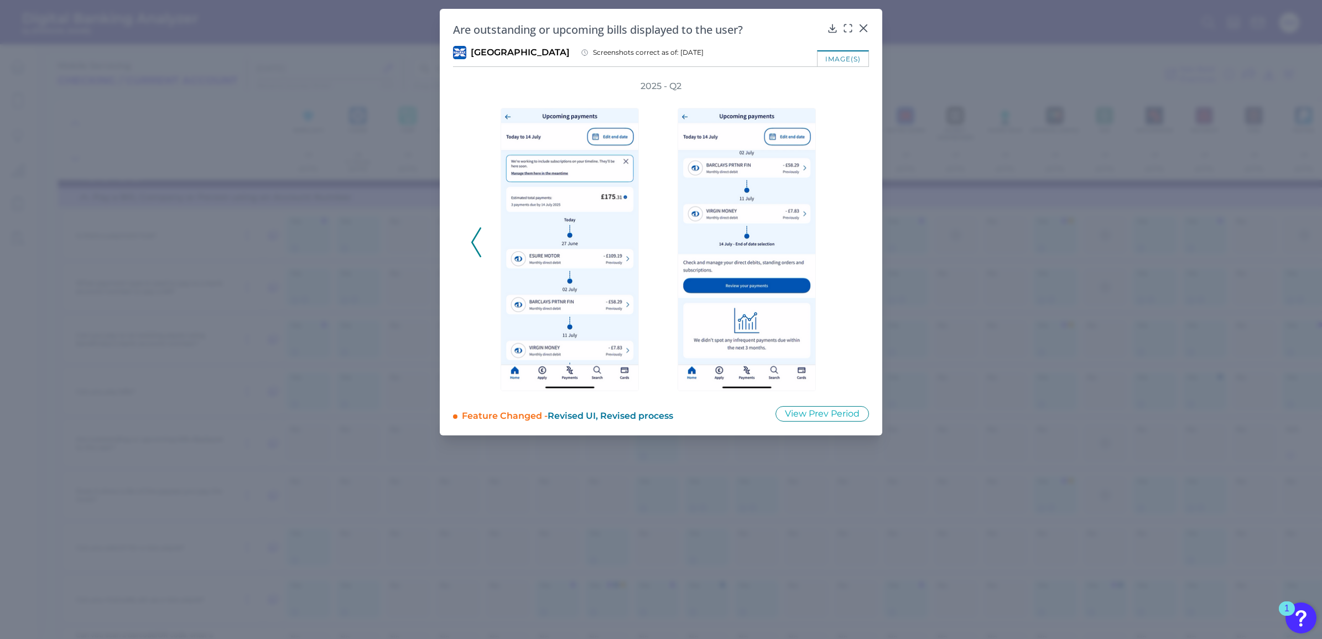
click at [847, 242] on div "2025 - Q2" at bounding box center [661, 236] width 381 height 312
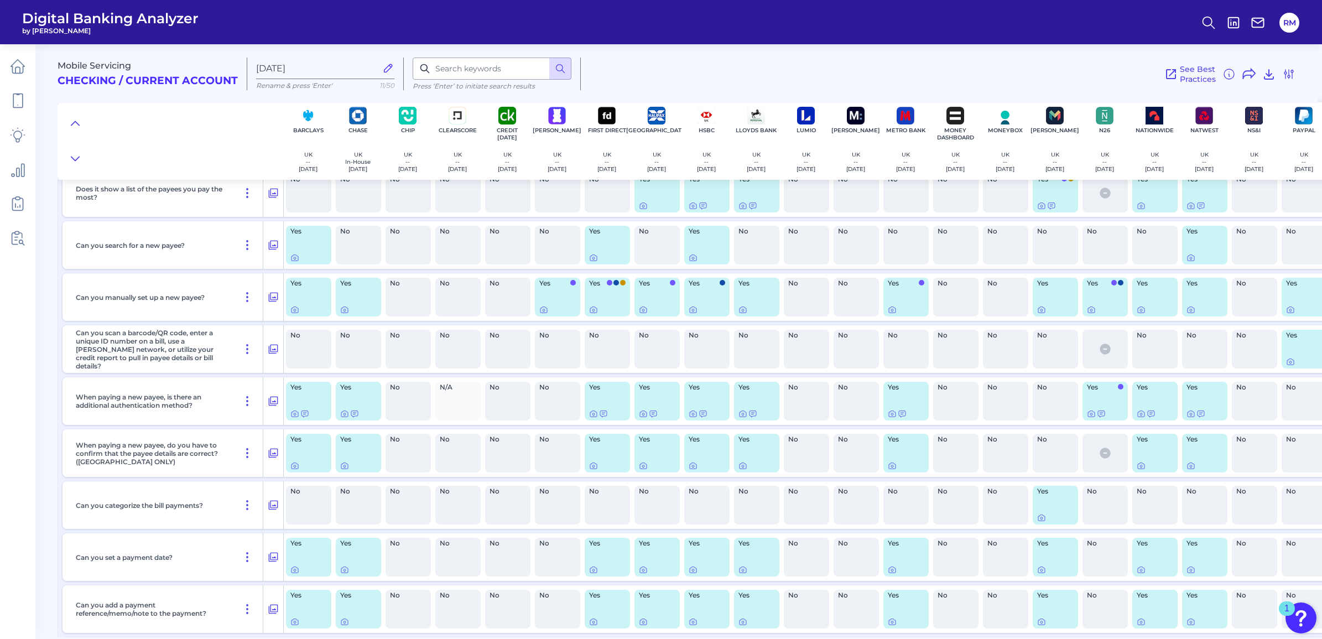
scroll to position [3458, 0]
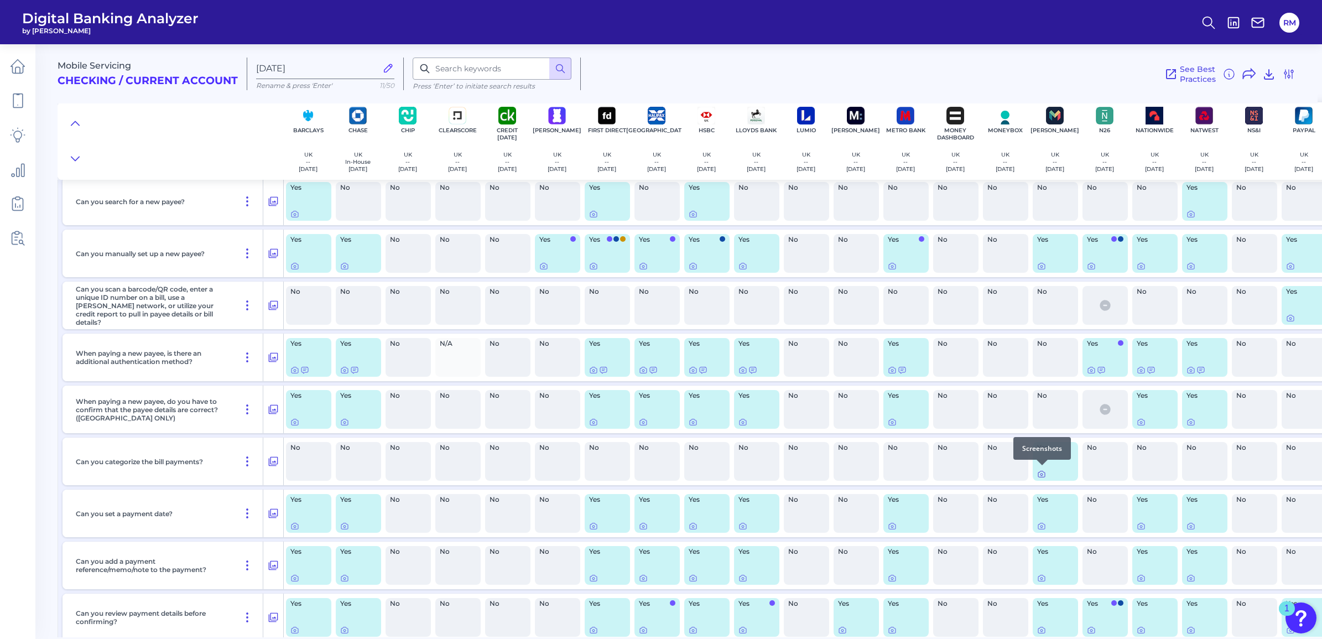
click at [1037, 475] on icon at bounding box center [1041, 474] width 9 height 9
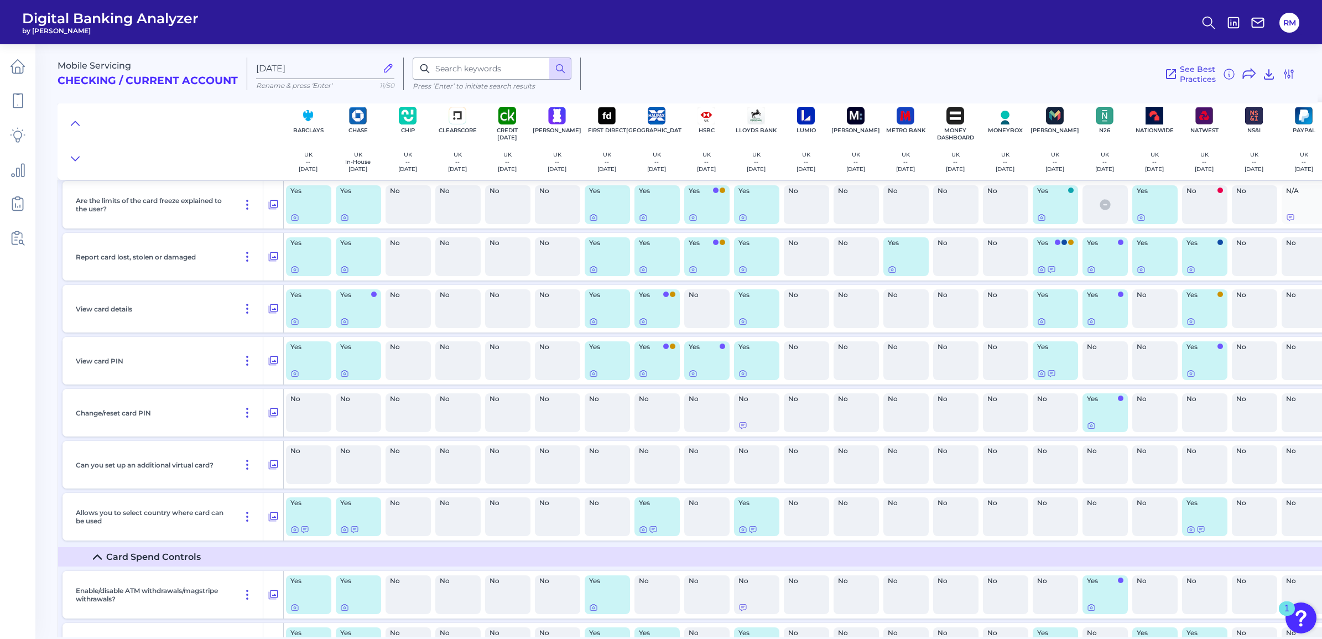
scroll to position [7192, 0]
